Goal: Task Accomplishment & Management: Use online tool/utility

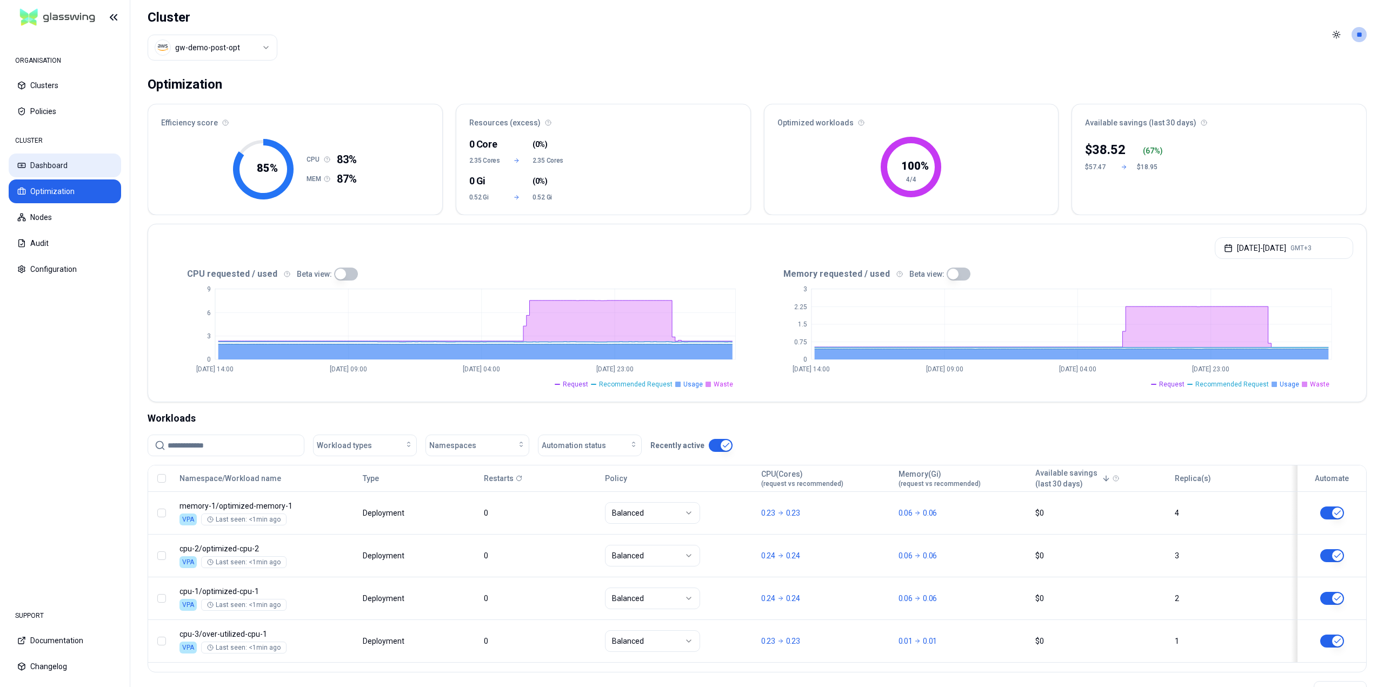
click at [66, 167] on button "Dashboard" at bounding box center [65, 166] width 112 height 24
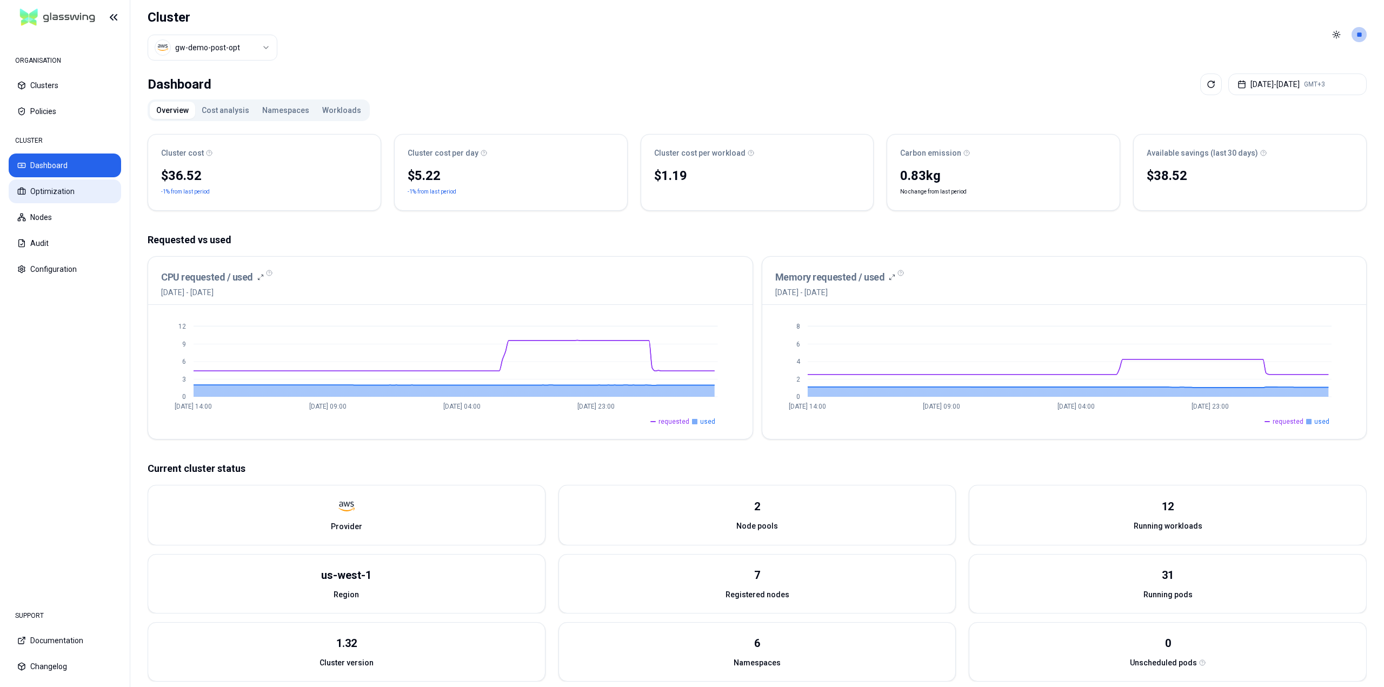
click at [65, 188] on button "Optimization" at bounding box center [65, 191] width 112 height 24
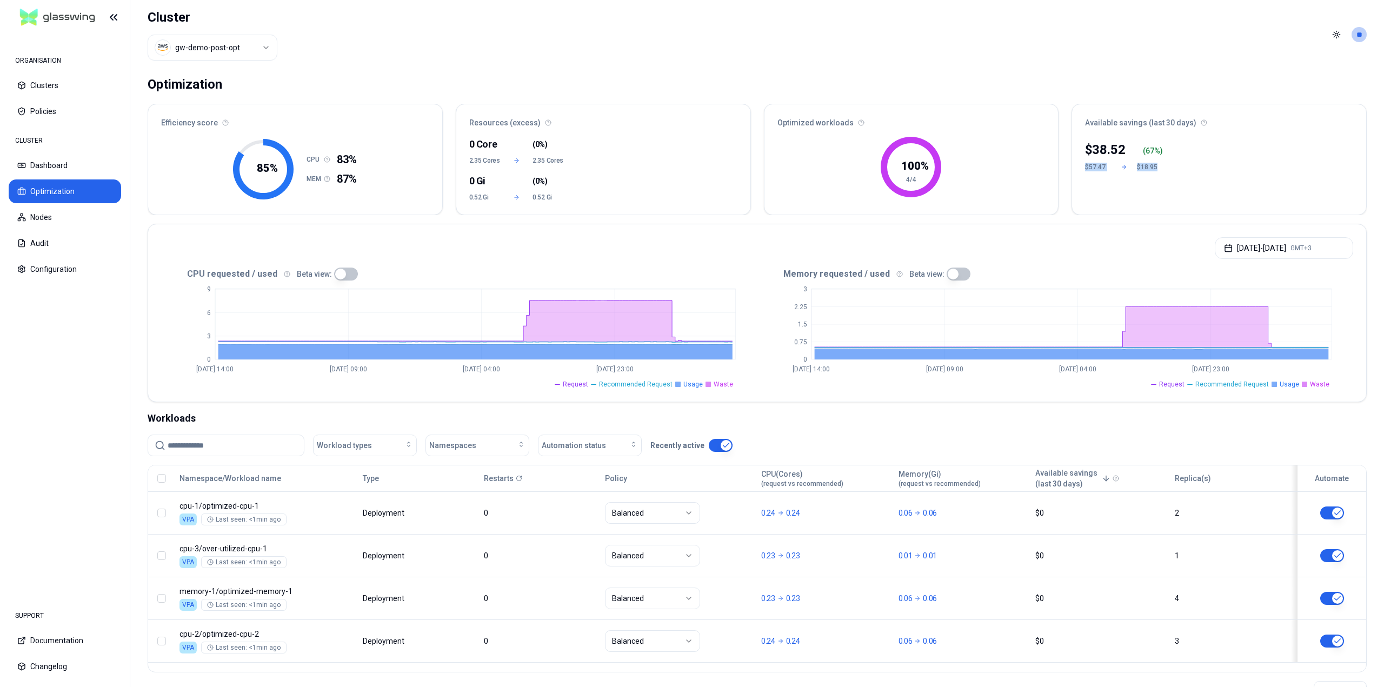
drag, startPoint x: 1170, startPoint y: 167, endPoint x: 1082, endPoint y: 169, distance: 88.7
click at [1082, 169] on div "$ 38.52 ( 67 %) $57.47 $18.95" at bounding box center [1219, 175] width 294 height 80
click at [1087, 171] on div "$ 38.52 ( 67 %) $57.47 $18.95" at bounding box center [1219, 175] width 294 height 80
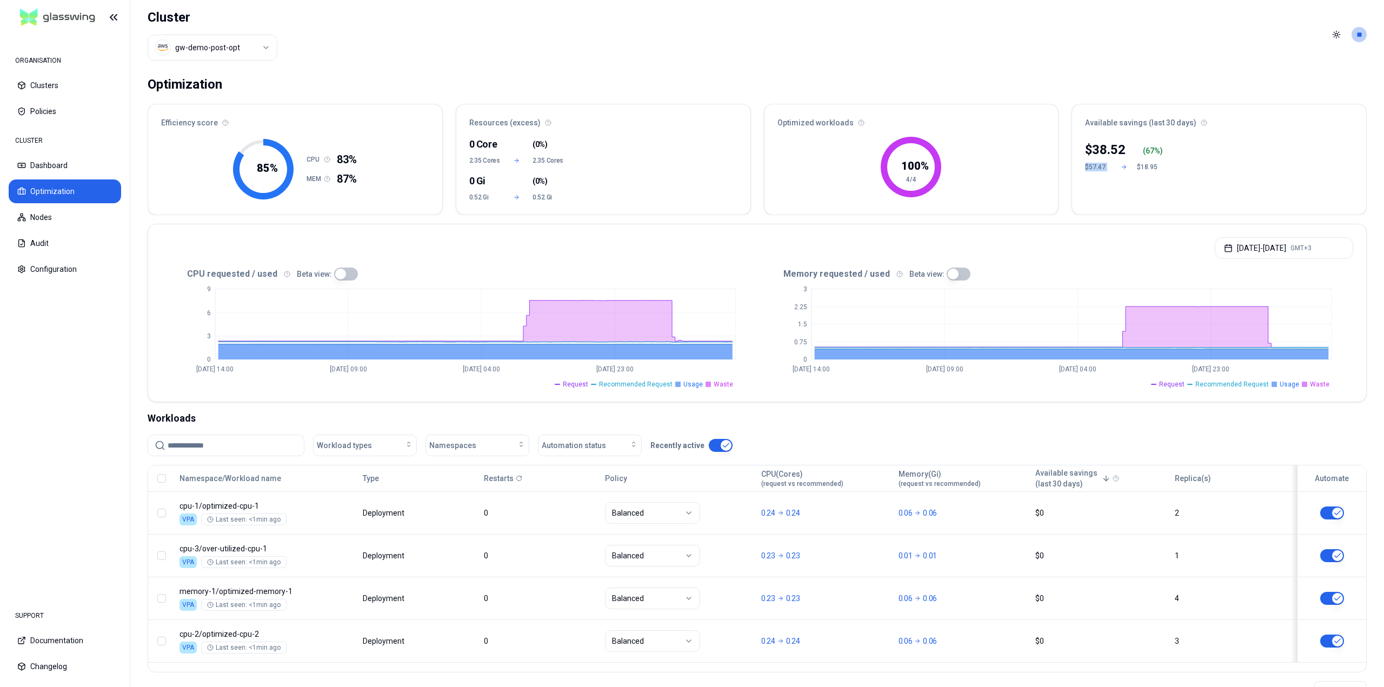
click at [1087, 171] on div "$ 38.52 ( 67 %) $57.47 $18.95" at bounding box center [1219, 175] width 294 height 80
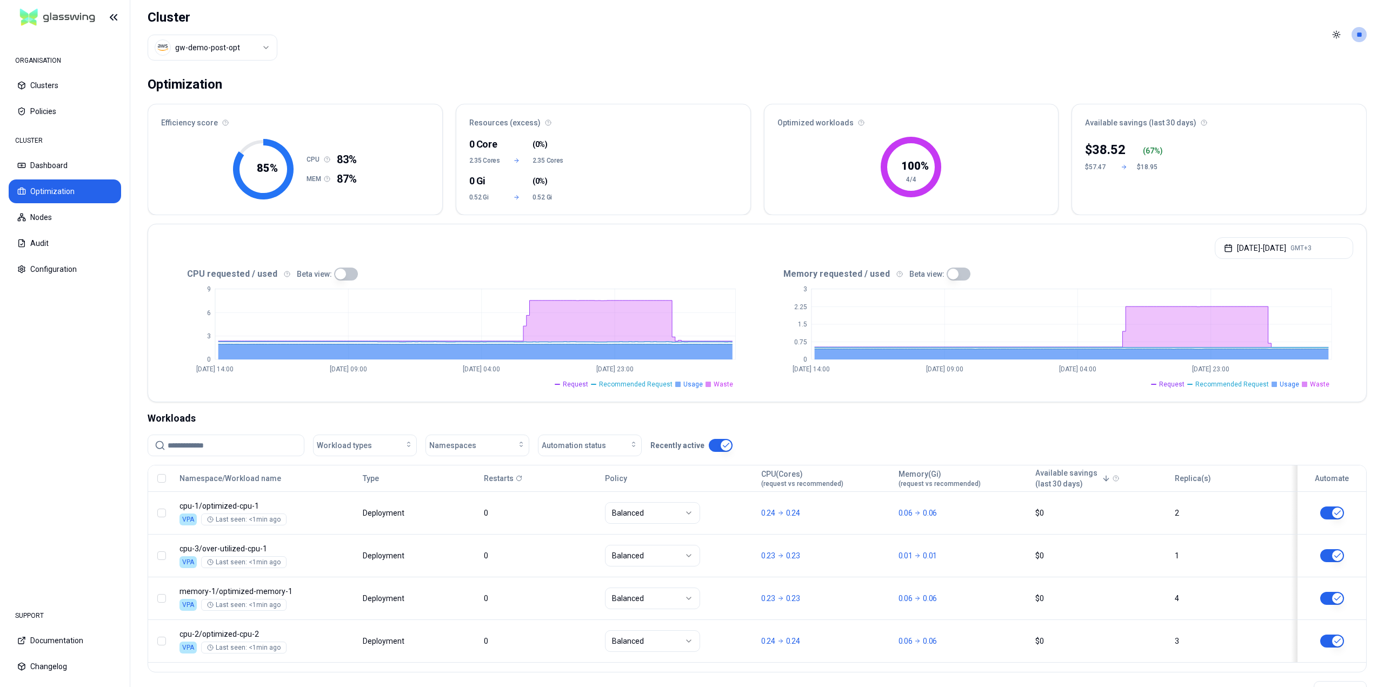
drag, startPoint x: 1254, startPoint y: 1, endPoint x: 1027, endPoint y: 54, distance: 233.7
click at [1027, 54] on header "Cluster gw-demo-post-opt Toggle theme **" at bounding box center [757, 34] width 1254 height 69
click at [1171, 387] on span "Request" at bounding box center [1171, 384] width 25 height 9
click at [1214, 381] on span "Recommended Request" at bounding box center [1232, 384] width 74 height 9
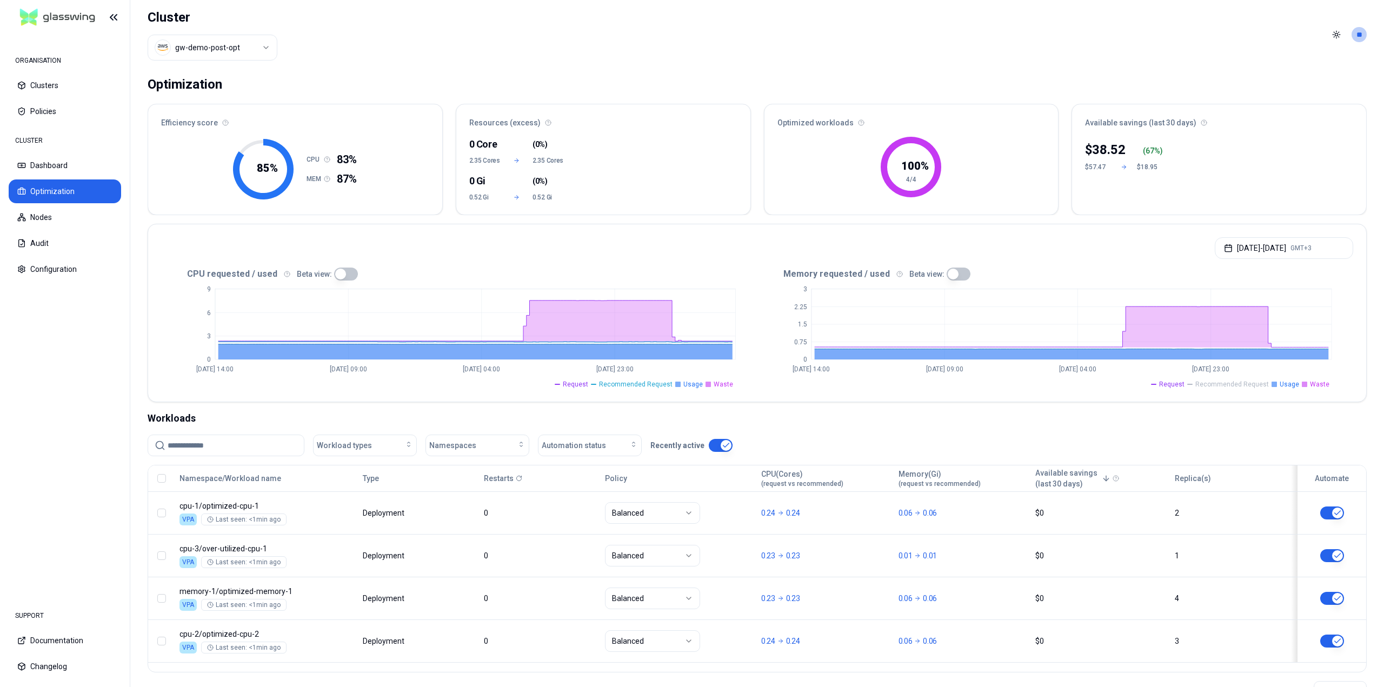
click at [1214, 381] on span "Recommended Request" at bounding box center [1232, 384] width 74 height 9
click at [70, 165] on button "Dashboard" at bounding box center [65, 166] width 112 height 24
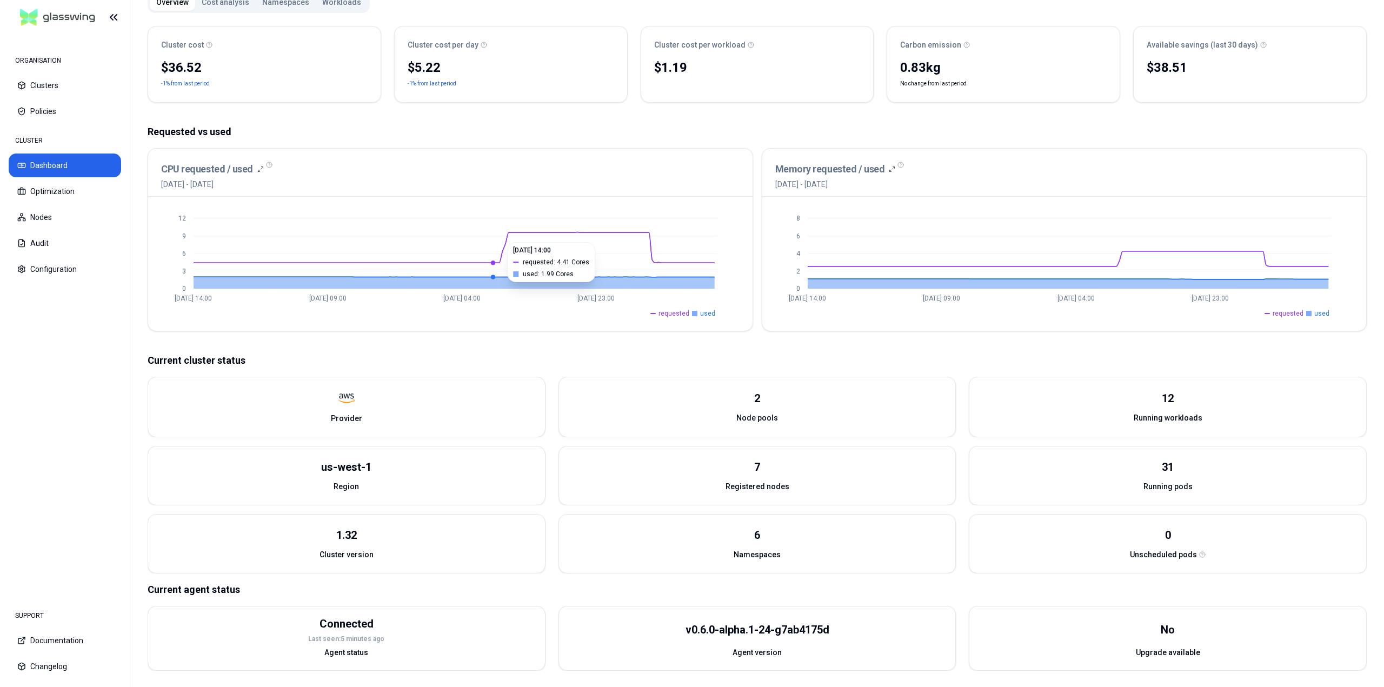
scroll to position [109, 0]
